Goal: Task Accomplishment & Management: Complete application form

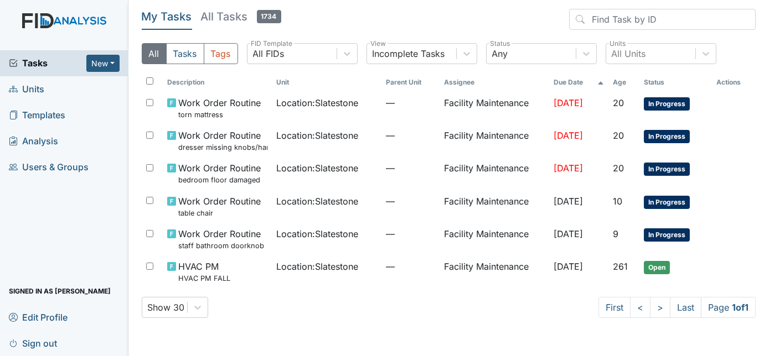
click at [526, 329] on main "My Tasks All Tasks 1734 All Tasks Tags All FIDs FID Template Incomplete Tasks V…" at bounding box center [448, 178] width 641 height 356
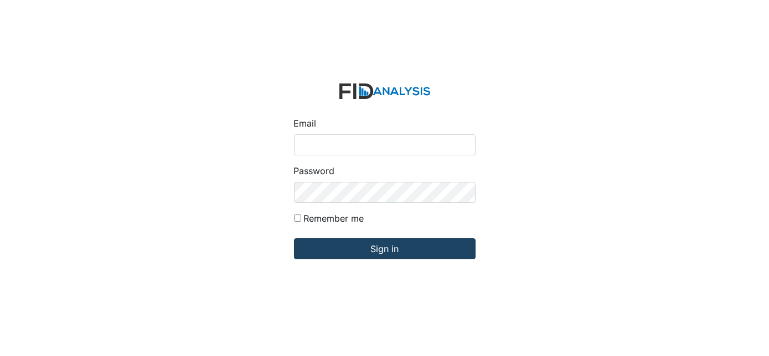
type input "[EMAIL_ADDRESS][DOMAIN_NAME]"
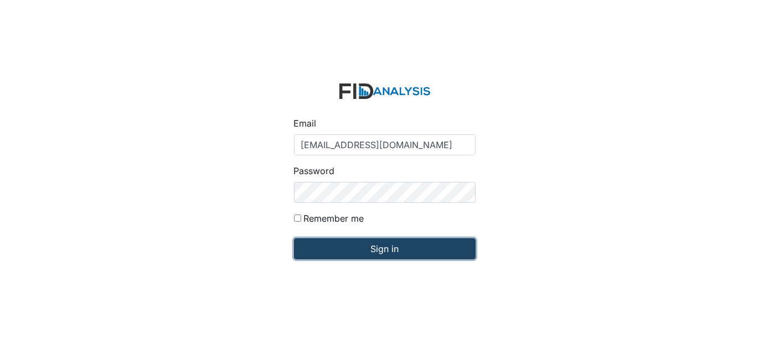
click at [332, 259] on input "Sign in" at bounding box center [384, 248] width 181 height 21
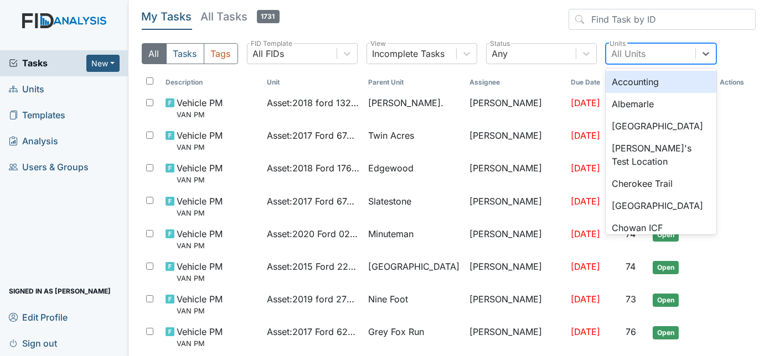
click at [616, 54] on div "All Units" at bounding box center [628, 53] width 34 height 13
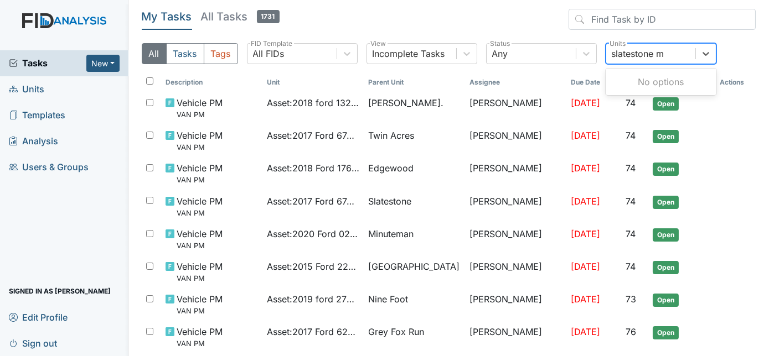
type input "slatestone"
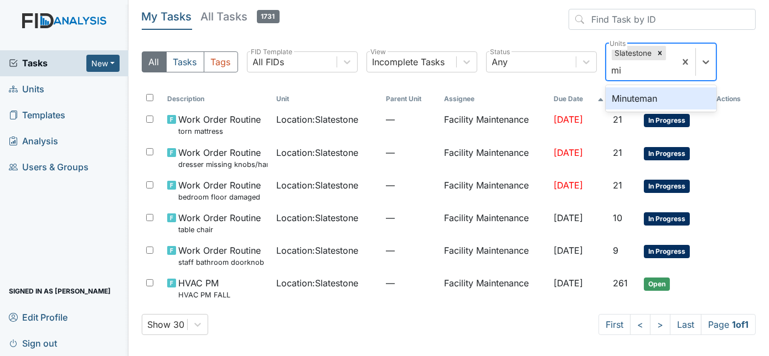
type input "m"
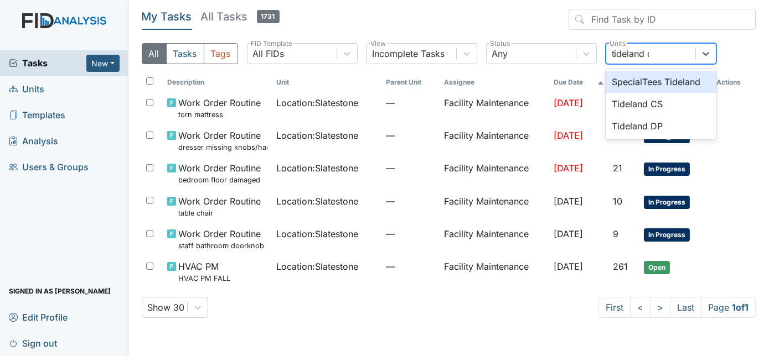
type input "tideland dp"
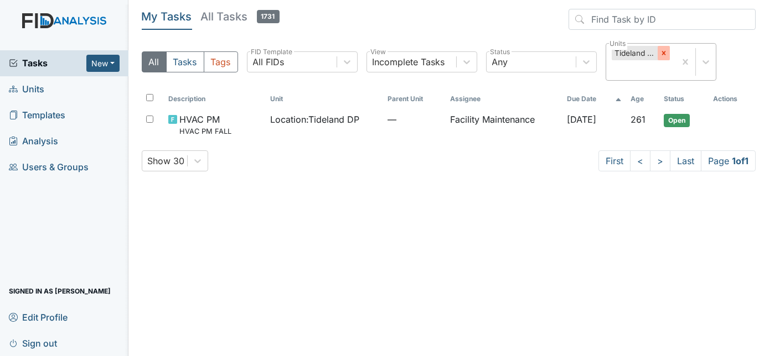
click at [664, 55] on icon at bounding box center [664, 53] width 8 height 8
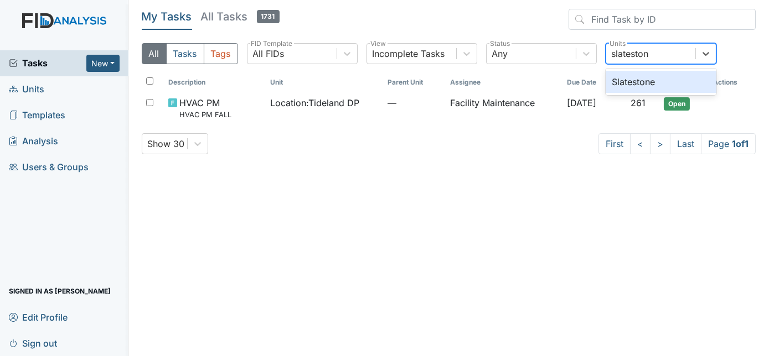
type input "slatestone"
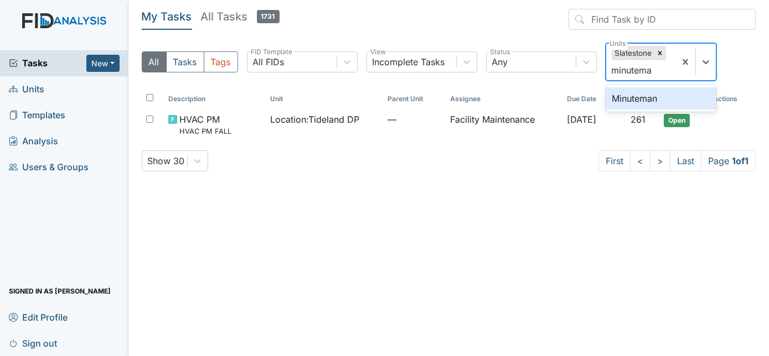
type input "minuteman"
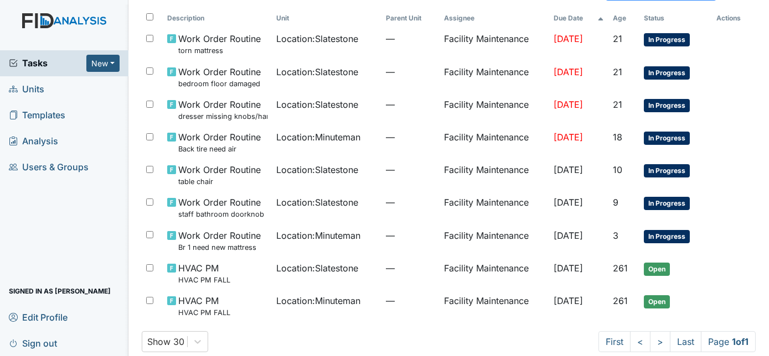
scroll to position [84, 0]
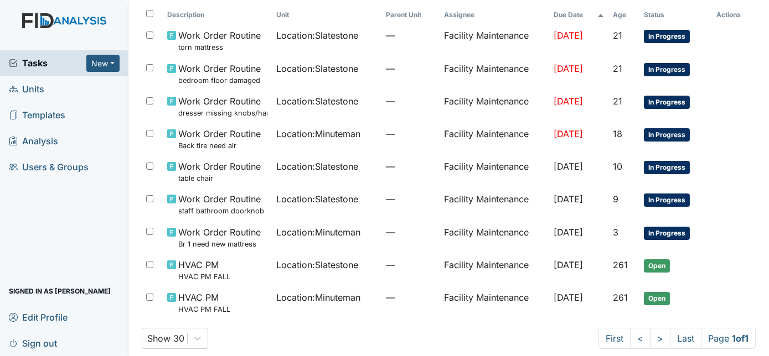
click at [4, 234] on div "Tasks New Form Inspection Document Bundle Units Templates Analysis Users & Grou…" at bounding box center [64, 203] width 128 height 306
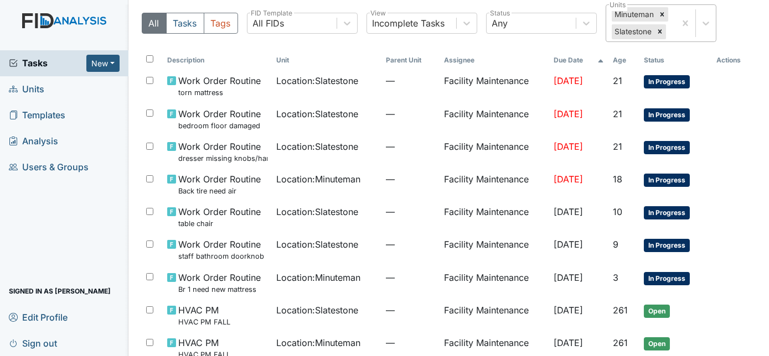
scroll to position [44, 0]
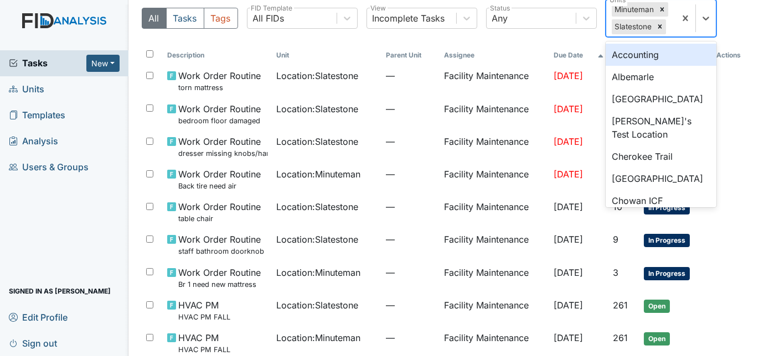
click at [673, 24] on div "Minuteman Slatestone" at bounding box center [640, 18] width 69 height 37
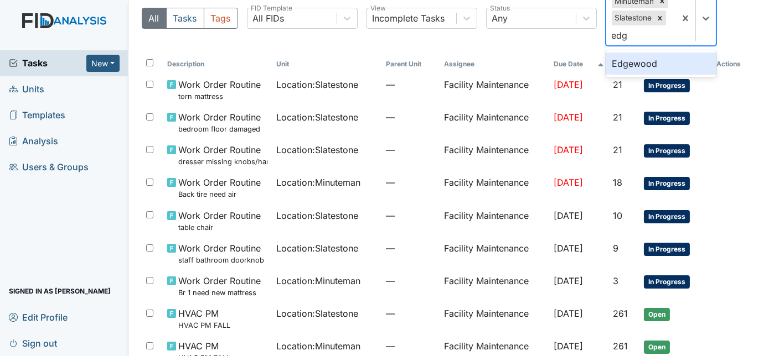
type input "edge"
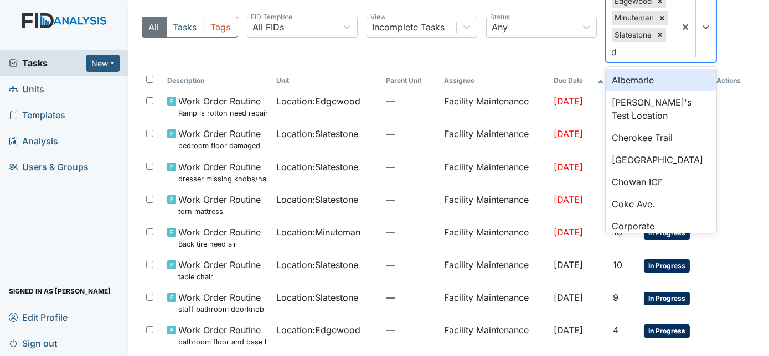
scroll to position [60, 0]
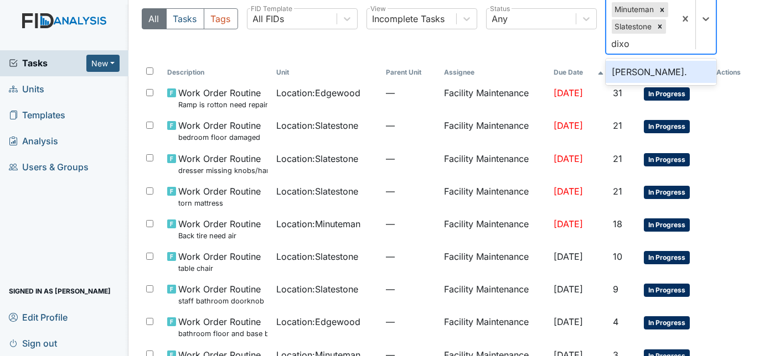
type input "dixon"
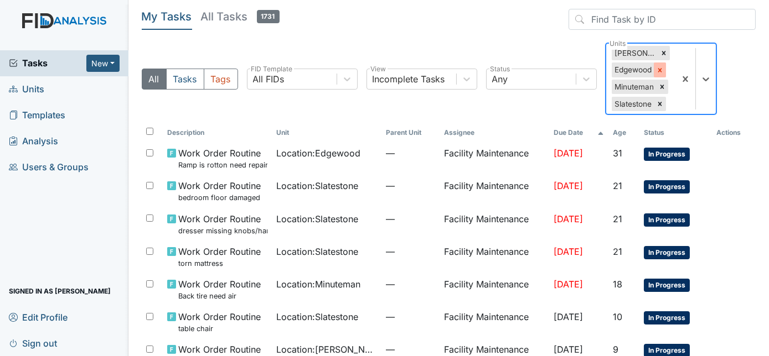
click at [660, 69] on icon at bounding box center [660, 70] width 8 height 8
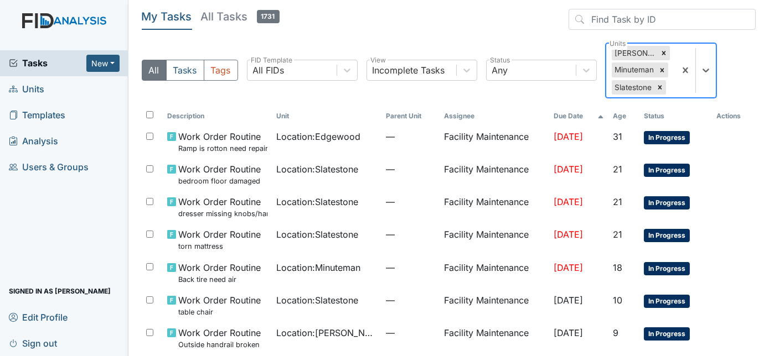
click at [660, 69] on icon at bounding box center [662, 70] width 8 height 8
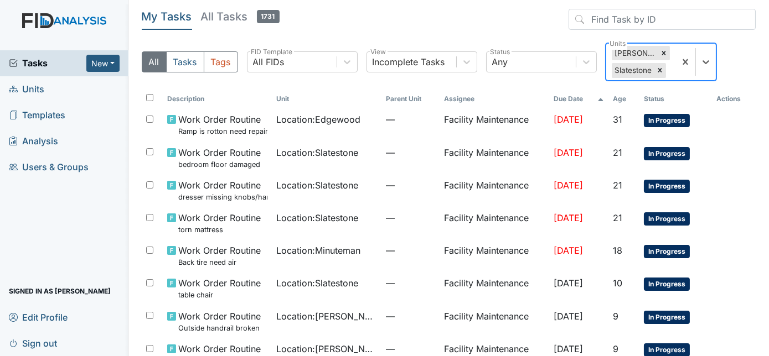
click at [660, 69] on icon at bounding box center [660, 70] width 8 height 8
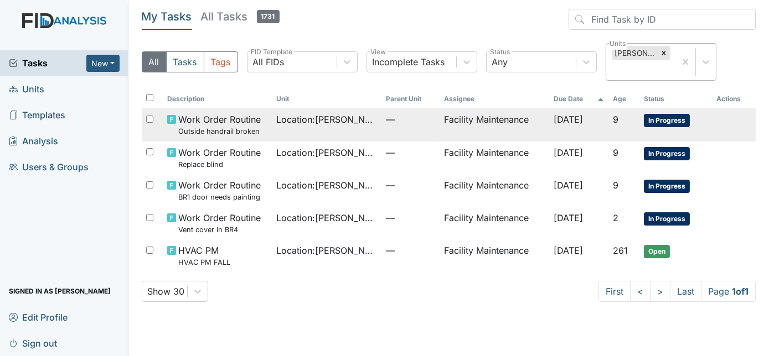
click at [443, 112] on td "Facility Maintenance" at bounding box center [494, 124] width 110 height 33
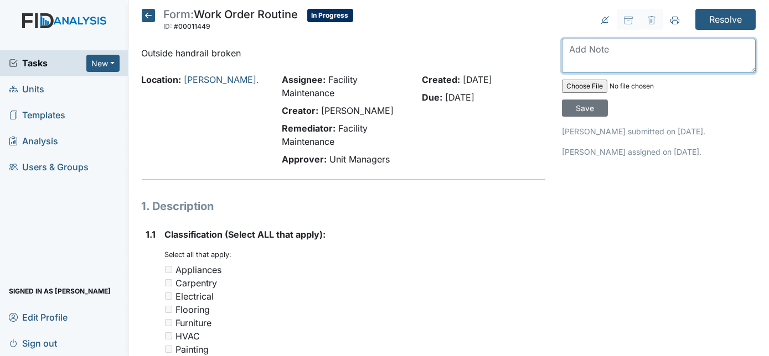
click at [594, 54] on textarea at bounding box center [659, 56] width 194 height 34
type textarea "put back on with [PERSON_NAME] and bolt"
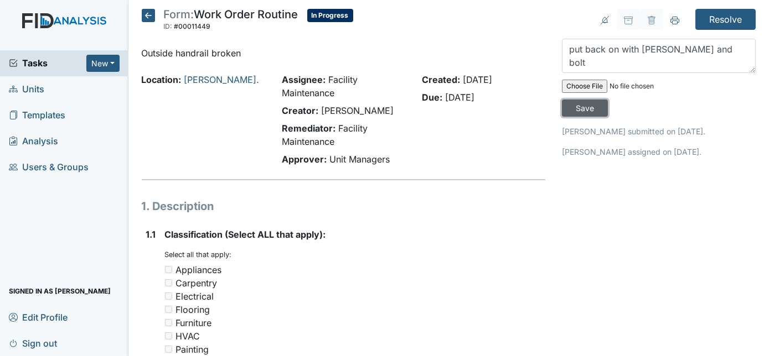
click at [608, 100] on input "Save" at bounding box center [585, 108] width 46 height 17
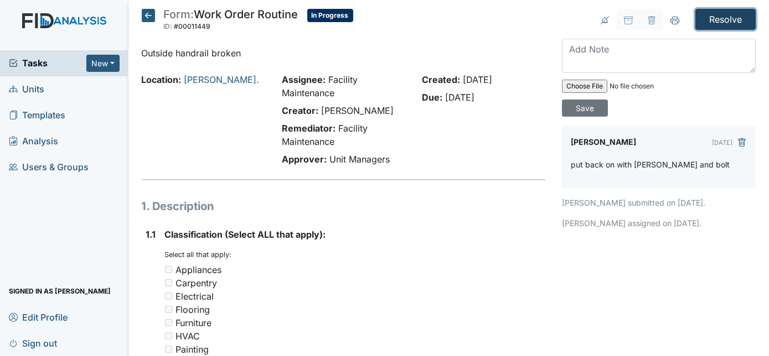
click at [711, 18] on input "Resolve" at bounding box center [725, 19] width 60 height 21
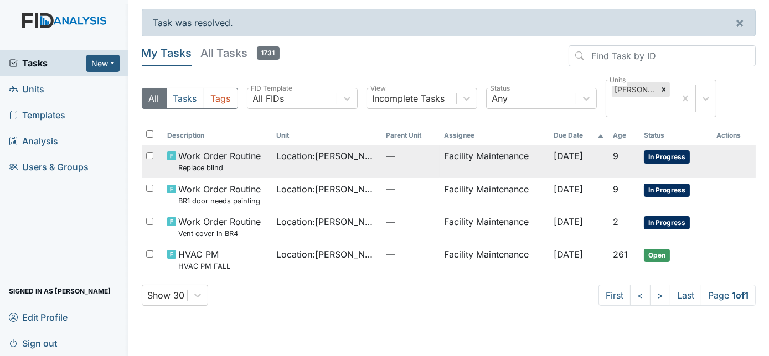
click at [335, 152] on td "Location : Dixon Rd." at bounding box center [327, 161] width 110 height 33
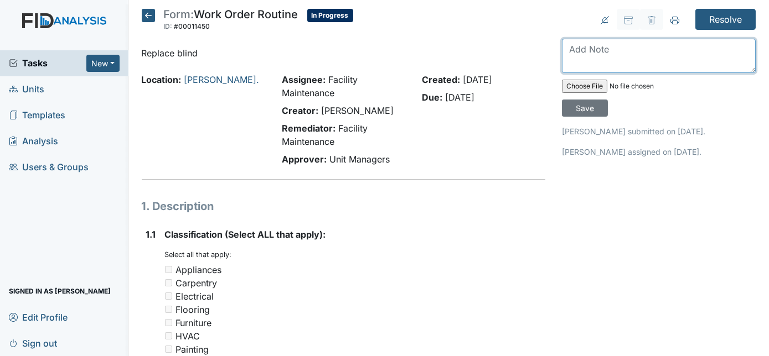
click at [587, 43] on textarea at bounding box center [659, 56] width 194 height 34
type textarea "blind replaced"
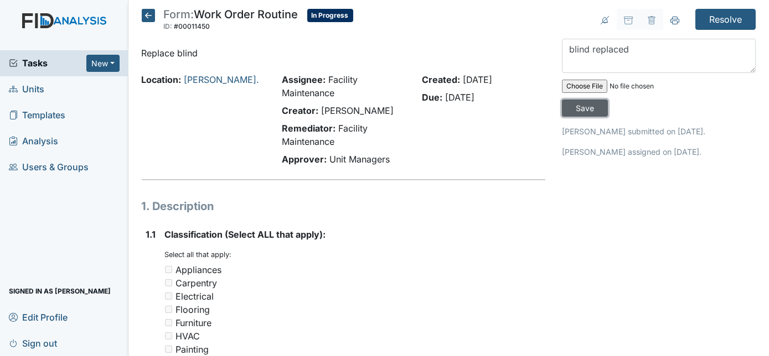
click at [608, 100] on input "Save" at bounding box center [585, 108] width 46 height 17
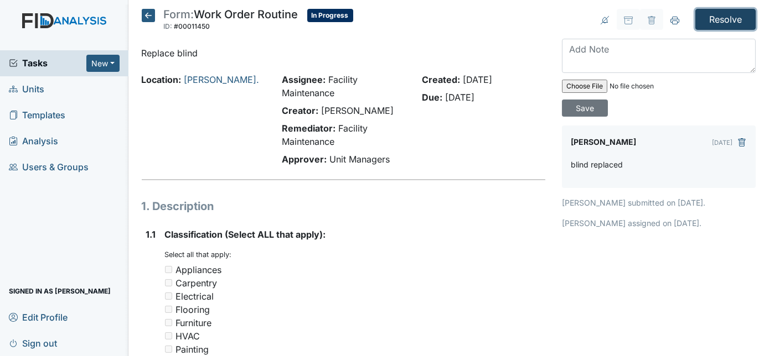
click at [719, 20] on input "Resolve" at bounding box center [725, 19] width 60 height 21
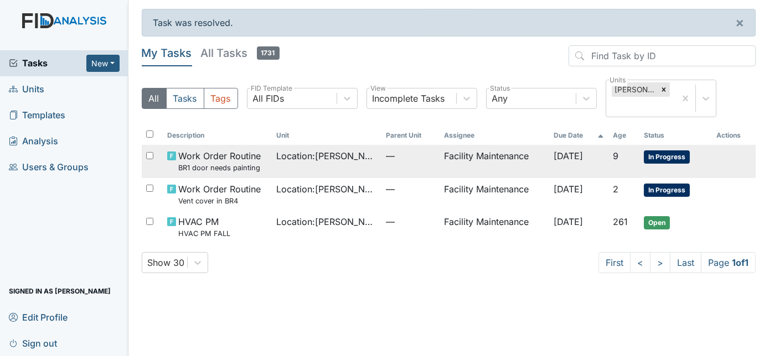
click at [315, 149] on span "Location : Dixon Rd." at bounding box center [326, 155] width 101 height 13
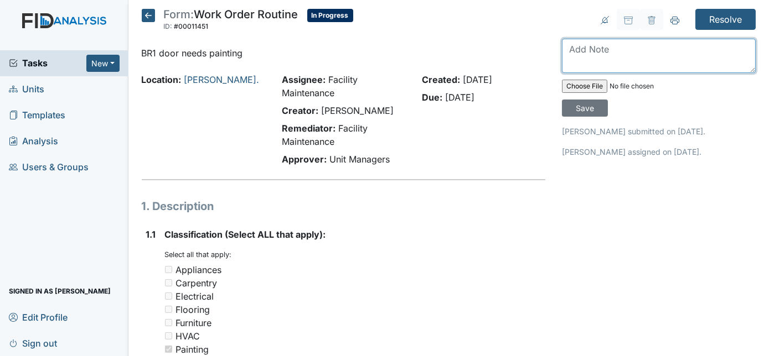
click at [580, 58] on textarea at bounding box center [659, 56] width 194 height 34
type textarea "bdr1 door painted"
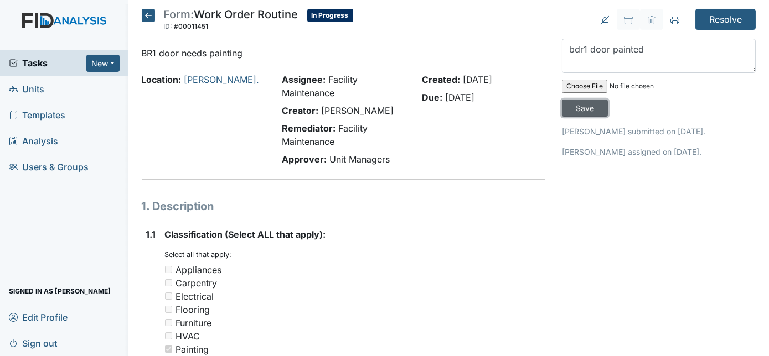
click at [608, 100] on input "Save" at bounding box center [585, 108] width 46 height 17
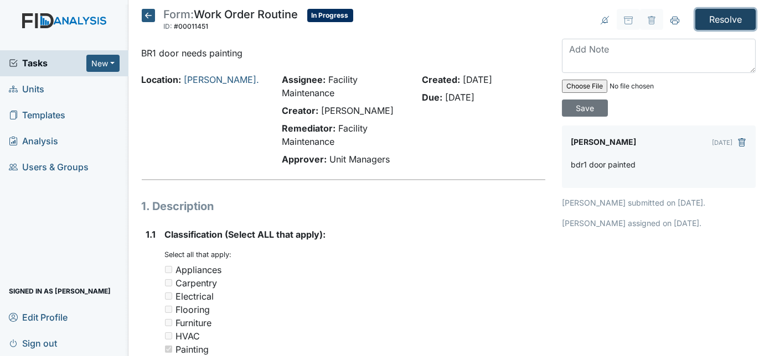
click at [708, 25] on input "Resolve" at bounding box center [725, 19] width 60 height 21
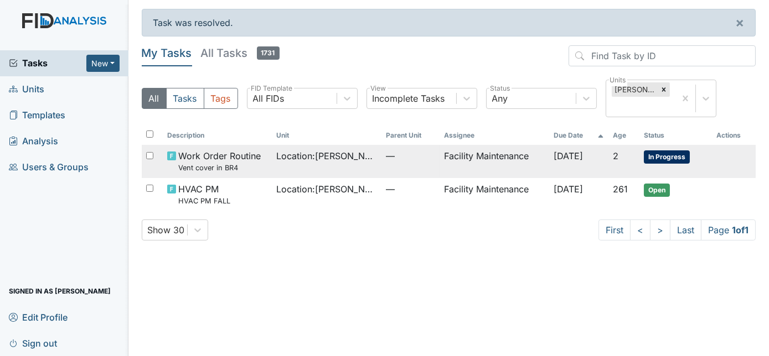
click at [381, 156] on td "—" at bounding box center [410, 161] width 58 height 33
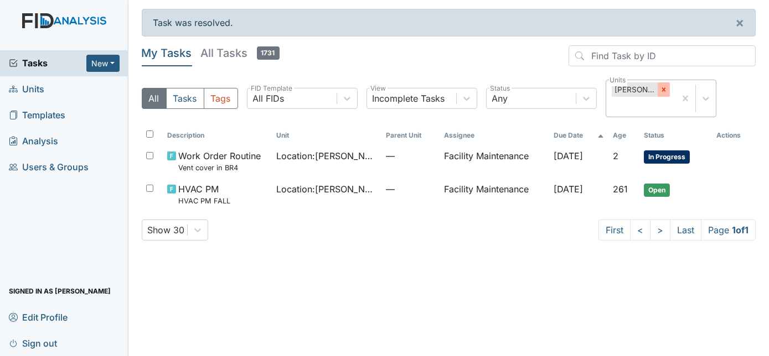
click at [660, 91] on icon at bounding box center [664, 90] width 8 height 8
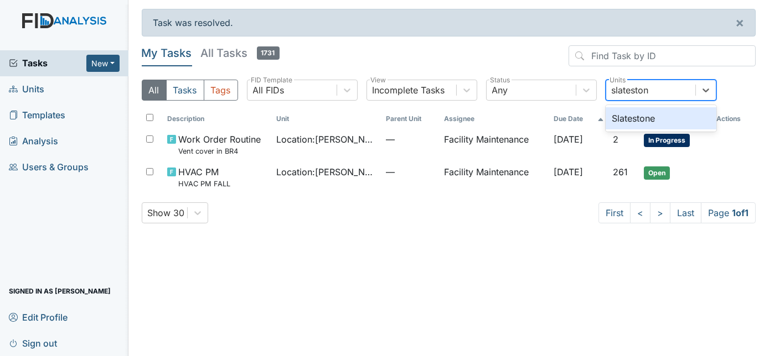
type input "slateston"
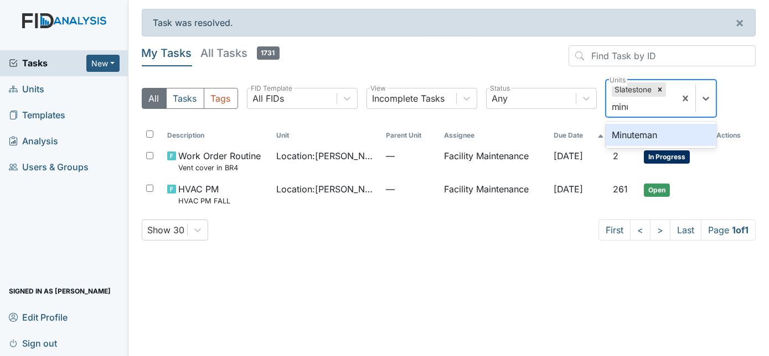
type input "minut"
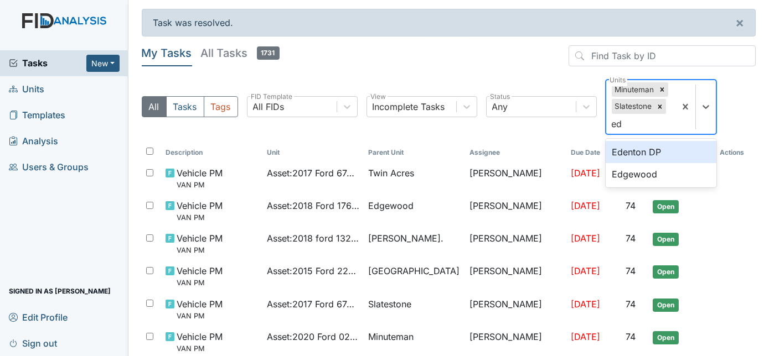
type input "e"
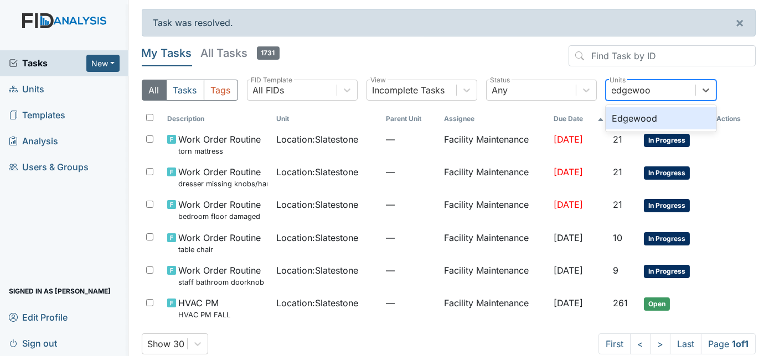
type input "edgewood"
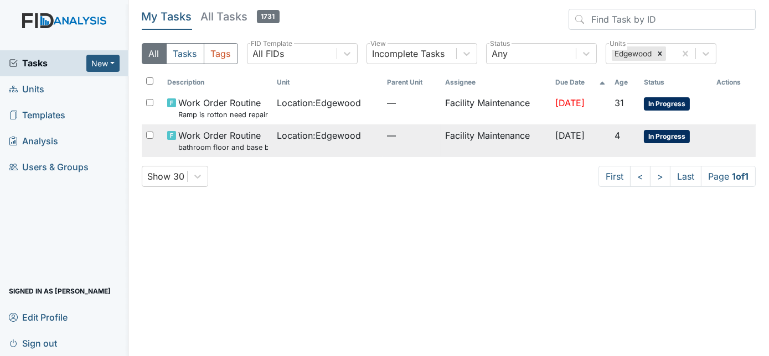
click at [448, 146] on td "Facility Maintenance" at bounding box center [495, 141] width 110 height 33
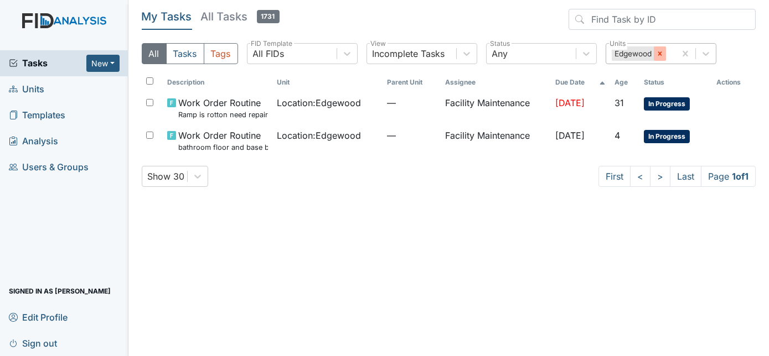
click at [660, 55] on icon at bounding box center [660, 54] width 8 height 8
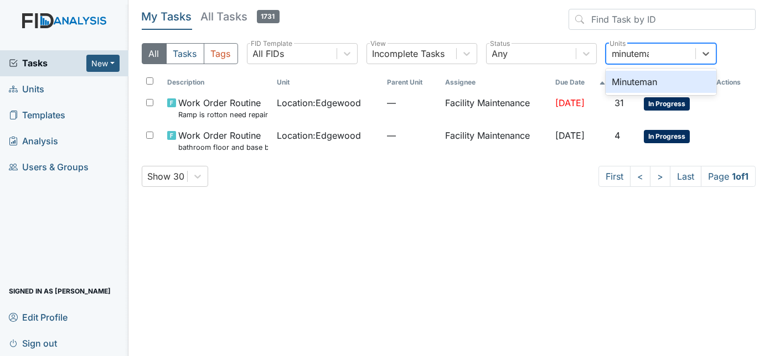
type input "minuteman"
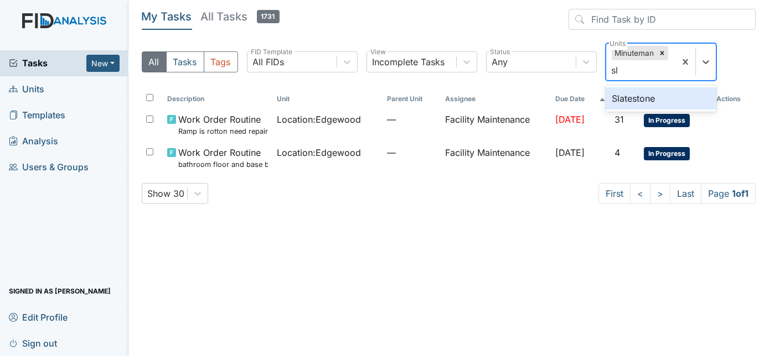
type input "s"
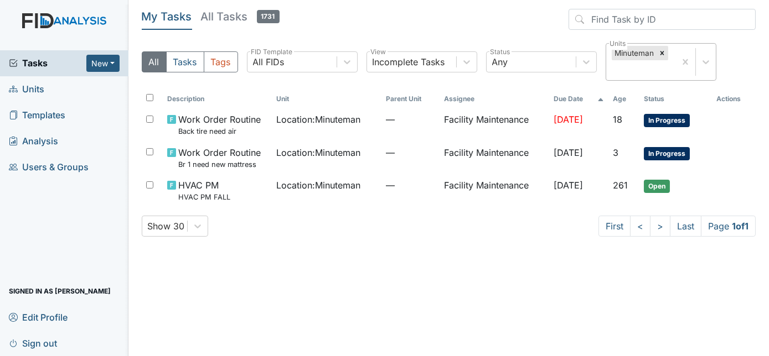
click at [406, 243] on div "My Tasks All Tasks 1731 All Tasks Tags All FIDs FID Template Incomplete Tasks V…" at bounding box center [449, 127] width 614 height 237
click at [660, 54] on icon at bounding box center [662, 53] width 8 height 8
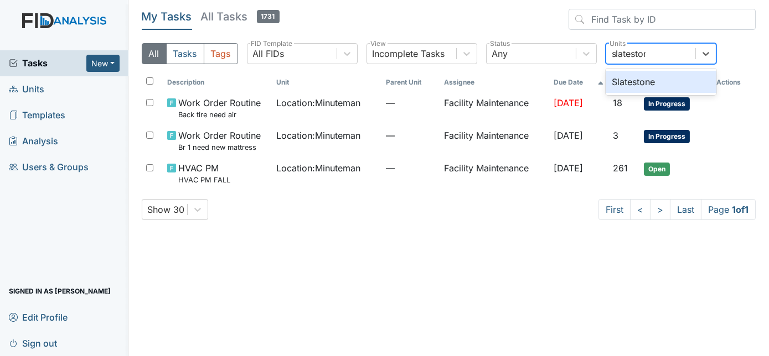
type input "slatestone"
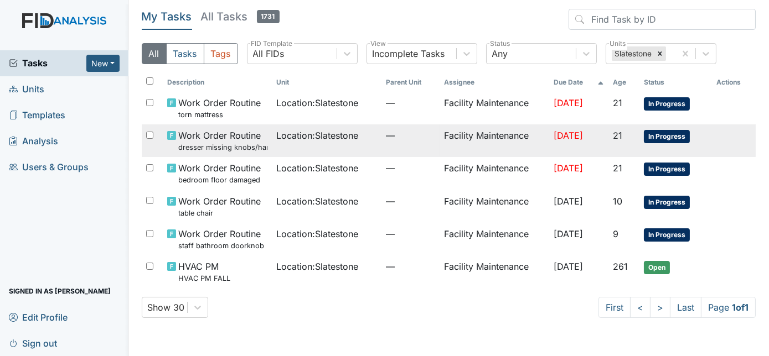
click at [336, 146] on td "Location : Slatestone" at bounding box center [327, 141] width 110 height 33
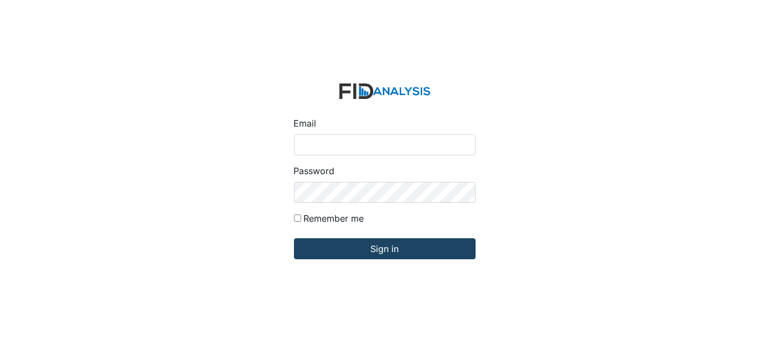
type input "[EMAIL_ADDRESS][DOMAIN_NAME]"
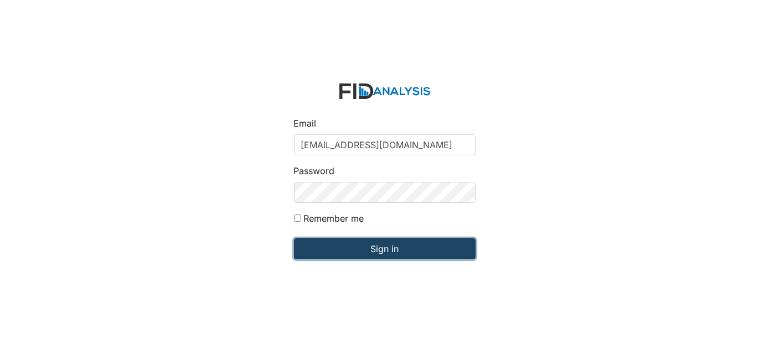
click at [384, 249] on input "Sign in" at bounding box center [384, 248] width 181 height 21
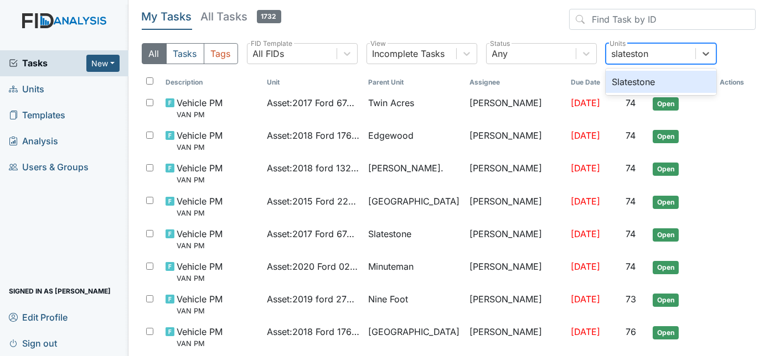
type input "slatestone"
click at [681, 81] on div "Slatestone" at bounding box center [660, 82] width 111 height 22
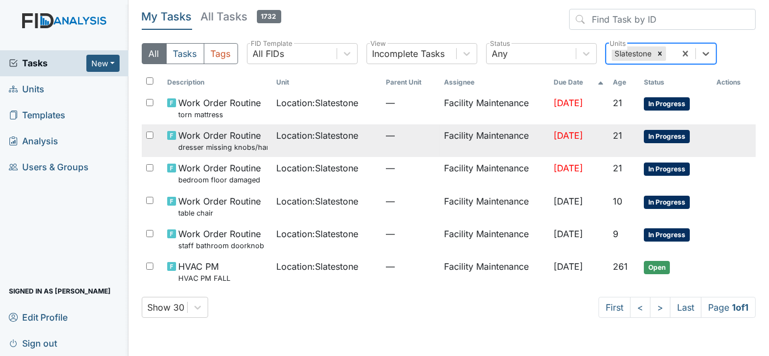
click at [549, 135] on td "[DATE]" at bounding box center [578, 141] width 59 height 33
